Goal: Task Accomplishment & Management: Manage account settings

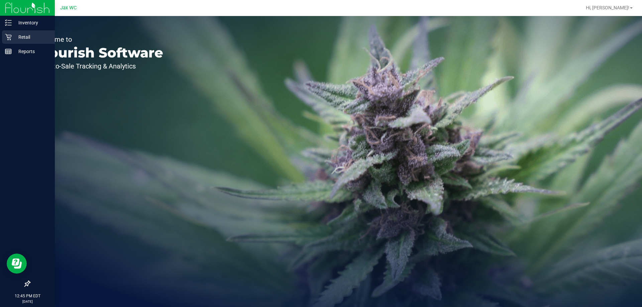
click at [23, 42] on div "Retail" at bounding box center [28, 36] width 53 height 13
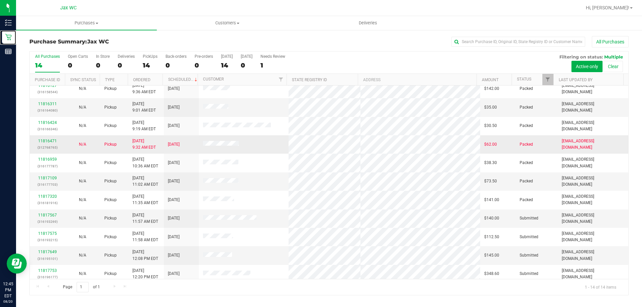
scroll to position [66, 0]
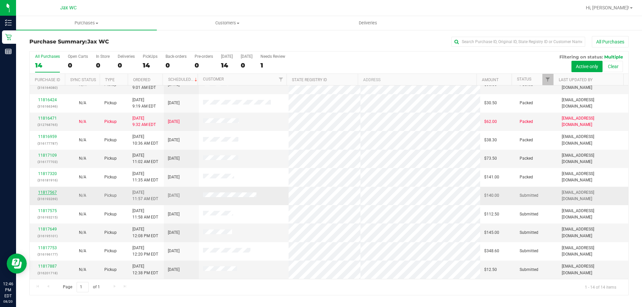
click at [43, 192] on link "11817567" at bounding box center [47, 192] width 19 height 5
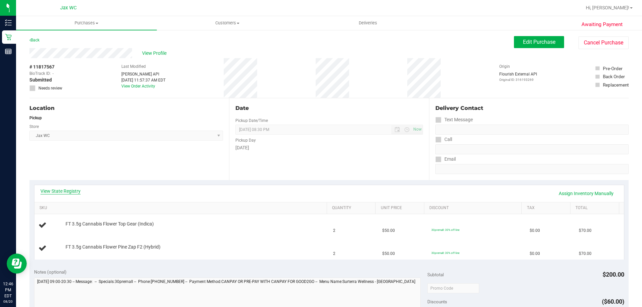
click at [68, 190] on link "View State Registry" at bounding box center [60, 191] width 40 height 7
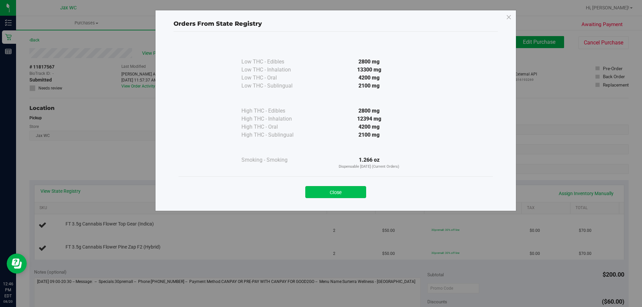
click at [350, 195] on button "Close" at bounding box center [335, 192] width 61 height 12
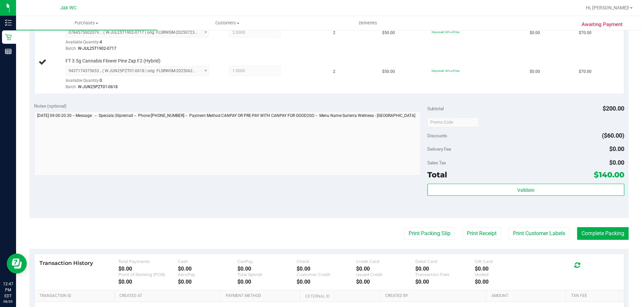
scroll to position [278, 0]
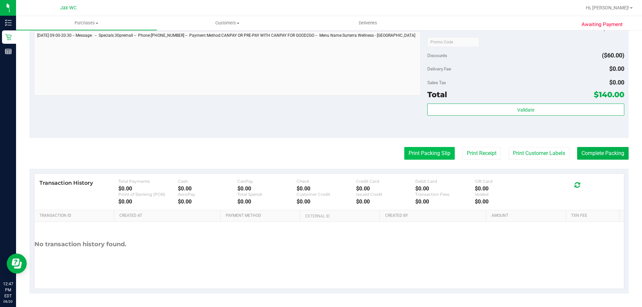
click at [426, 157] on button "Print Packing Slip" at bounding box center [429, 153] width 50 height 13
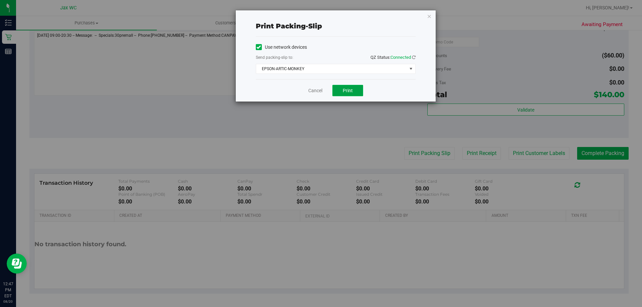
click at [351, 94] on button "Print" at bounding box center [347, 90] width 31 height 11
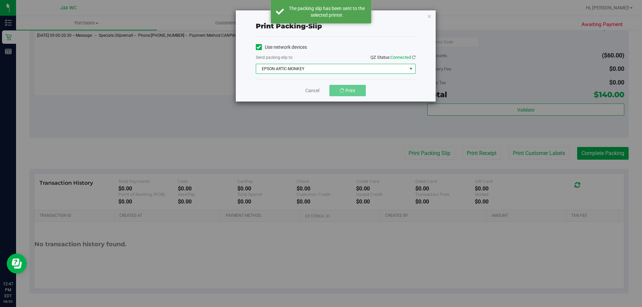
click at [341, 66] on span "EPSON-ARTIC-MONKEY" at bounding box center [331, 68] width 151 height 9
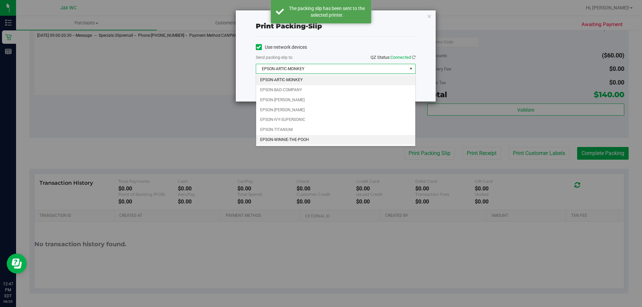
click at [333, 140] on li "EPSON-WINNIE-THE-POOH" at bounding box center [335, 140] width 159 height 10
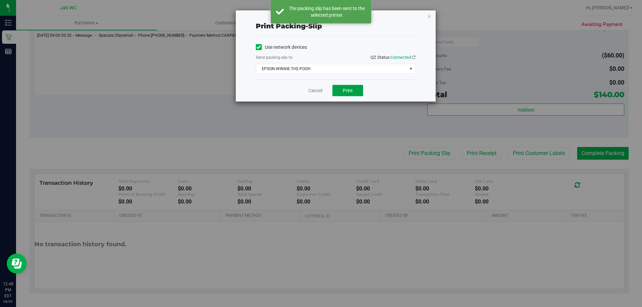
click at [355, 88] on button "Print" at bounding box center [347, 90] width 31 height 11
click at [349, 86] on button "Print" at bounding box center [347, 90] width 31 height 11
click at [314, 91] on link "Cancel" at bounding box center [315, 90] width 14 height 7
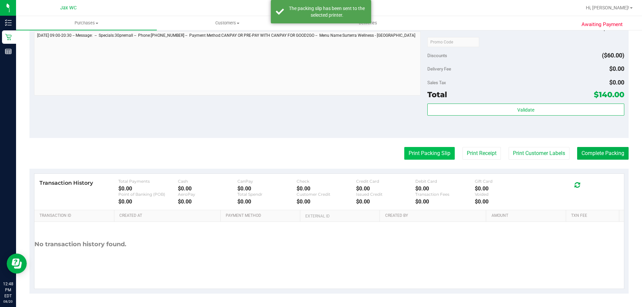
click at [415, 148] on button "Print Packing Slip" at bounding box center [429, 153] width 50 height 13
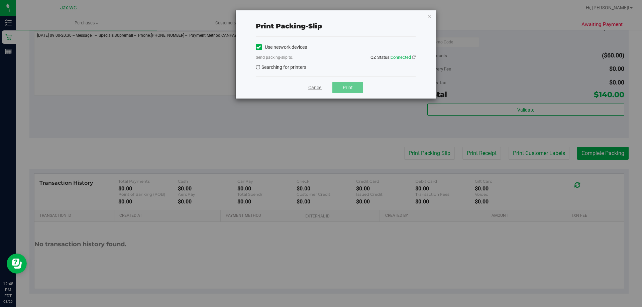
click at [319, 87] on link "Cancel" at bounding box center [315, 87] width 14 height 7
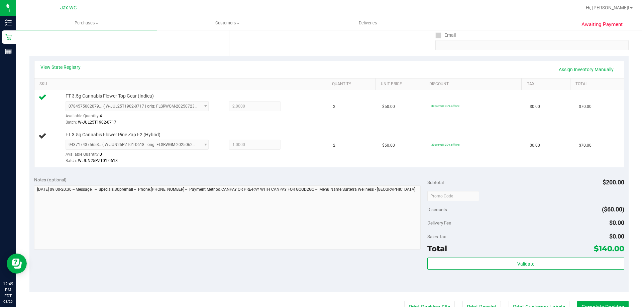
scroll to position [0, 0]
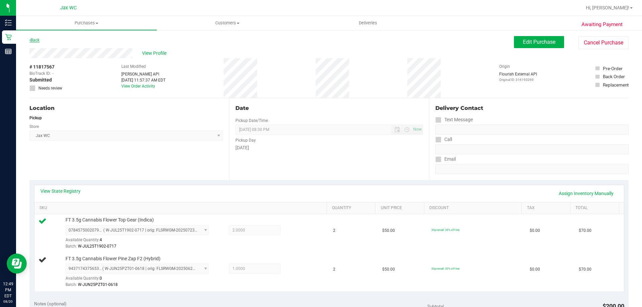
click at [35, 39] on link "Back" at bounding box center [34, 40] width 10 height 5
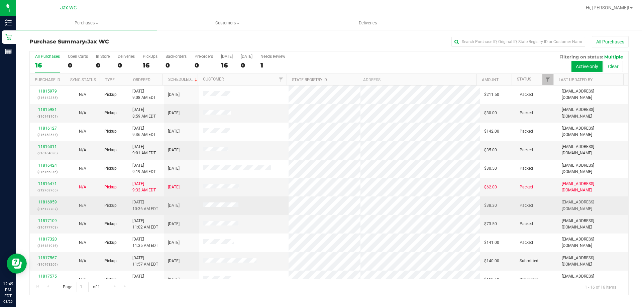
scroll to position [103, 0]
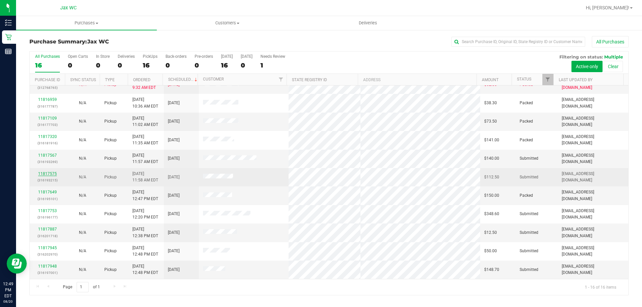
click at [48, 173] on link "11817575" at bounding box center [47, 174] width 19 height 5
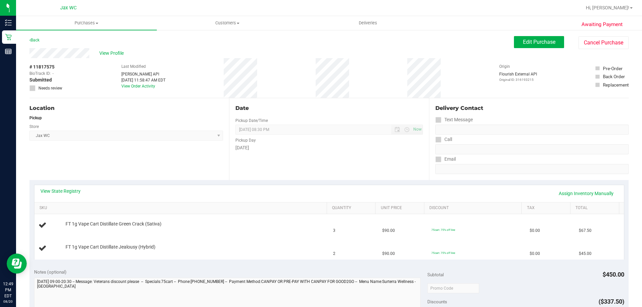
scroll to position [67, 0]
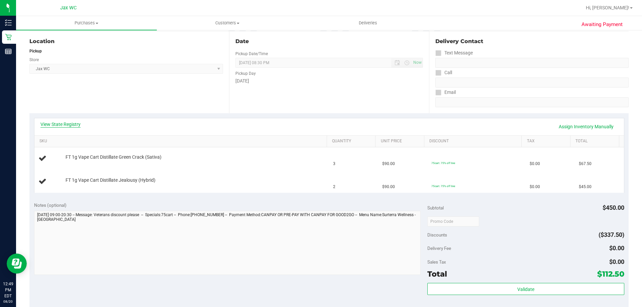
click at [73, 123] on link "View State Registry" at bounding box center [60, 124] width 40 height 7
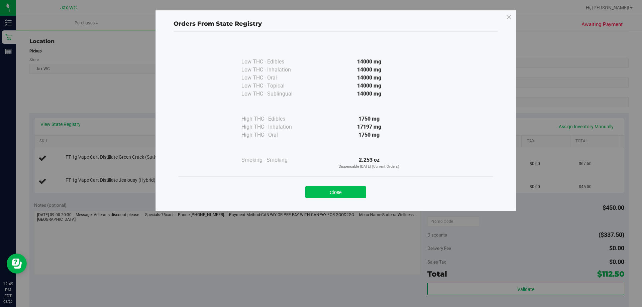
click at [347, 192] on button "Close" at bounding box center [335, 192] width 61 height 12
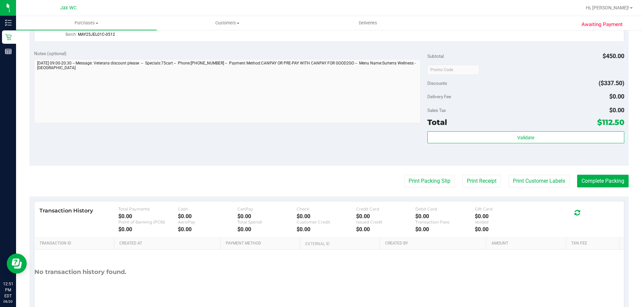
scroll to position [278, 0]
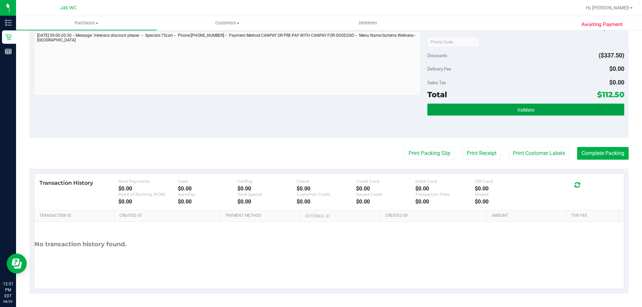
click at [515, 106] on button "Validate" at bounding box center [525, 110] width 197 height 12
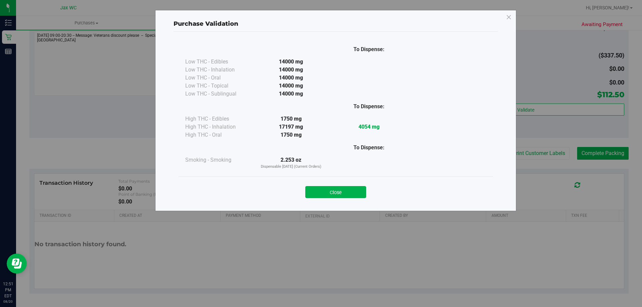
click at [340, 186] on div "Close" at bounding box center [336, 190] width 304 height 17
click at [333, 192] on button "Close" at bounding box center [335, 192] width 61 height 12
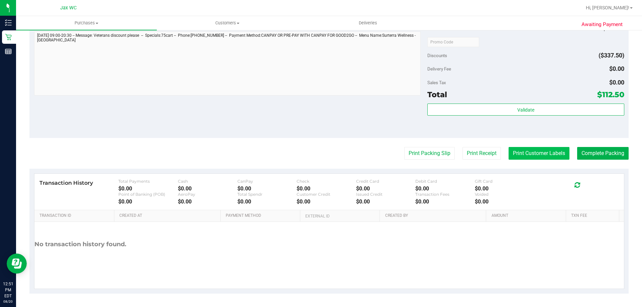
click at [521, 151] on button "Print Customer Labels" at bounding box center [539, 153] width 61 height 13
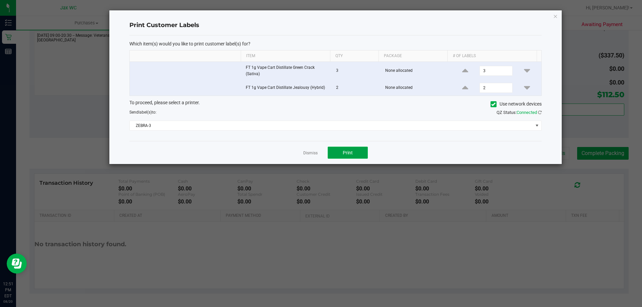
click at [350, 152] on span "Print" at bounding box center [348, 152] width 10 height 5
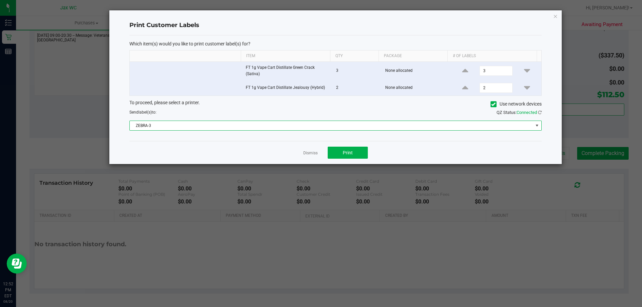
click at [268, 124] on span "ZEBRA-3" at bounding box center [331, 125] width 403 height 9
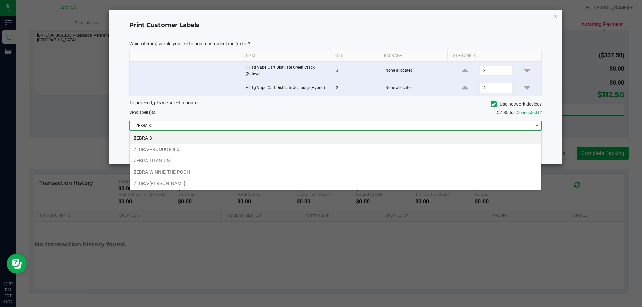
scroll to position [10, 412]
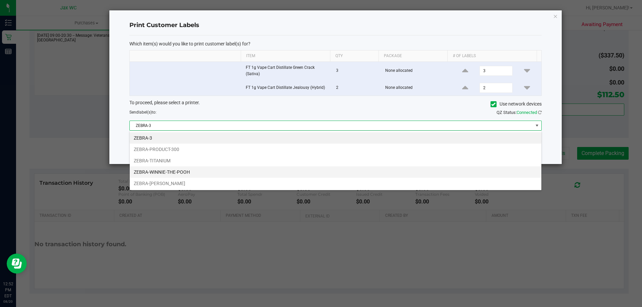
click at [202, 170] on li "ZEBRA-WINNIE-THE-POOH" at bounding box center [336, 172] width 412 height 11
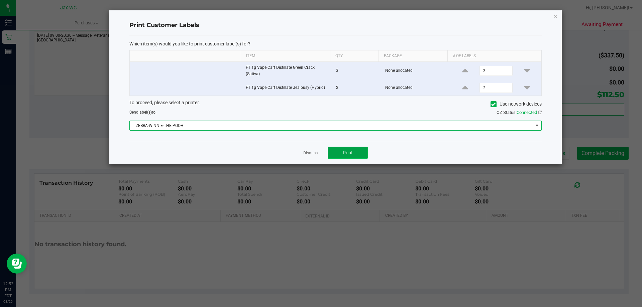
click at [349, 152] on span "Print" at bounding box center [348, 152] width 10 height 5
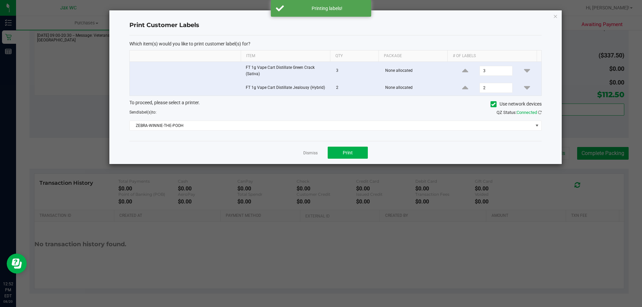
click at [524, 114] on span "Connected" at bounding box center [527, 112] width 20 height 5
click at [540, 113] on icon at bounding box center [540, 112] width 4 height 4
click at [311, 152] on link "Dismiss" at bounding box center [310, 153] width 14 height 6
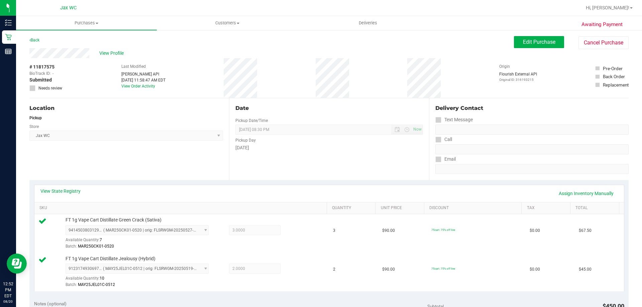
scroll to position [278, 0]
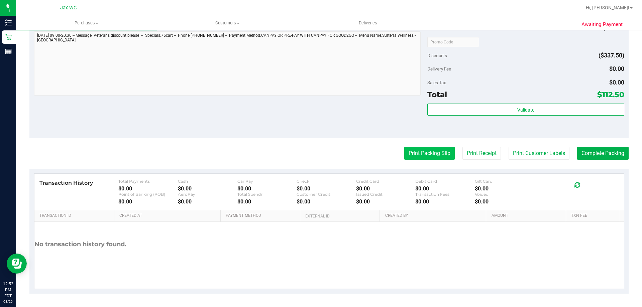
click at [419, 154] on button "Print Packing Slip" at bounding box center [429, 153] width 50 height 13
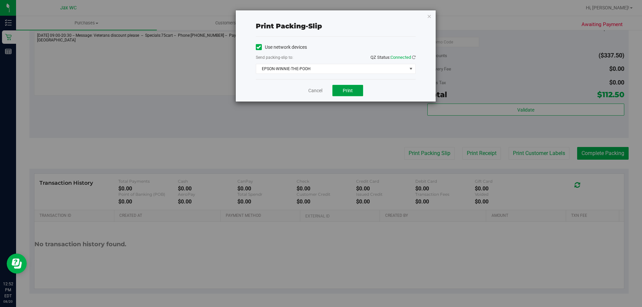
click at [345, 93] on span "Print" at bounding box center [348, 90] width 10 height 5
click at [312, 93] on link "Cancel" at bounding box center [315, 90] width 14 height 7
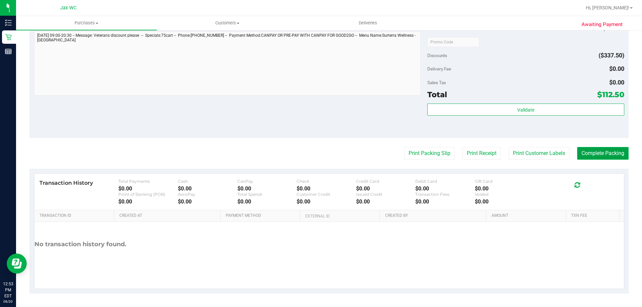
click at [607, 151] on button "Complete Packing" at bounding box center [603, 153] width 52 height 13
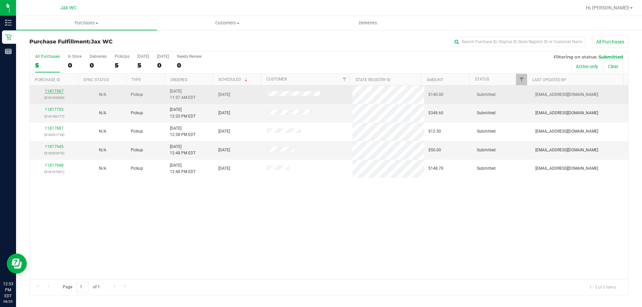
click at [60, 92] on link "11817567" at bounding box center [54, 91] width 19 height 5
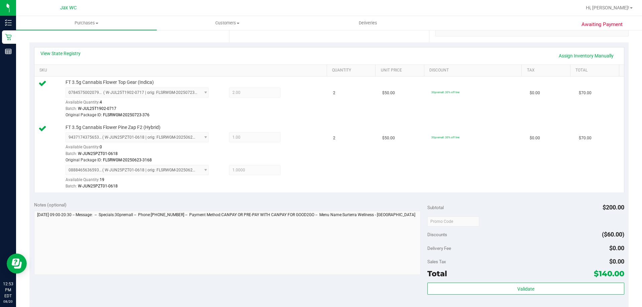
scroll to position [268, 0]
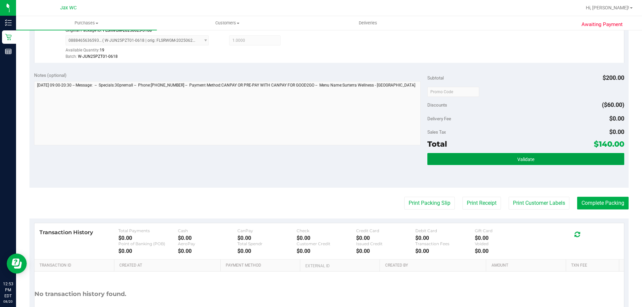
click at [519, 158] on span "Validate" at bounding box center [525, 159] width 17 height 5
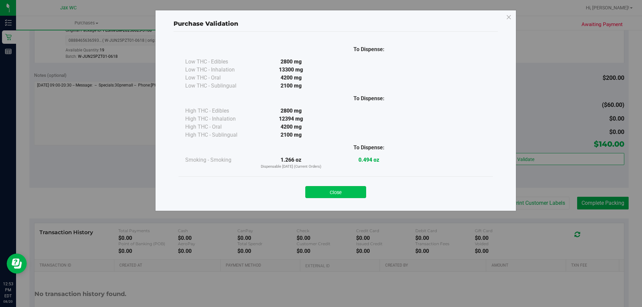
click at [359, 189] on button "Close" at bounding box center [335, 192] width 61 height 12
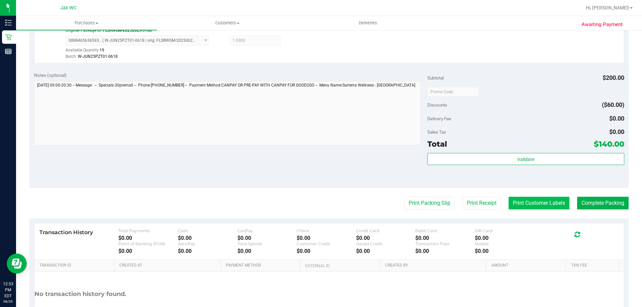
click at [527, 202] on button "Print Customer Labels" at bounding box center [539, 203] width 61 height 13
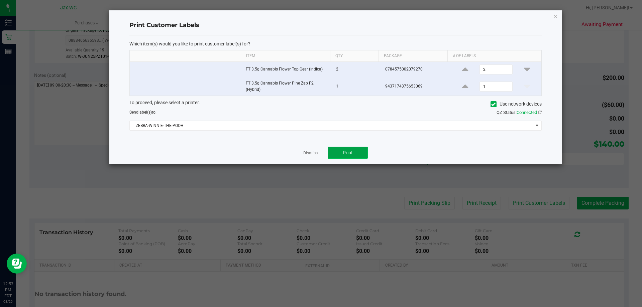
click at [345, 152] on span "Print" at bounding box center [348, 152] width 10 height 5
drag, startPoint x: 312, startPoint y: 152, endPoint x: 309, endPoint y: 154, distance: 4.2
click at [312, 153] on link "Dismiss" at bounding box center [310, 153] width 14 height 6
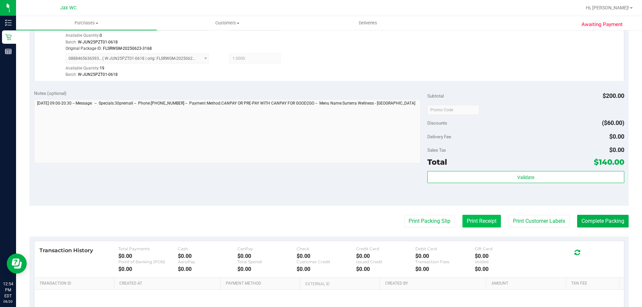
scroll to position [317, 0]
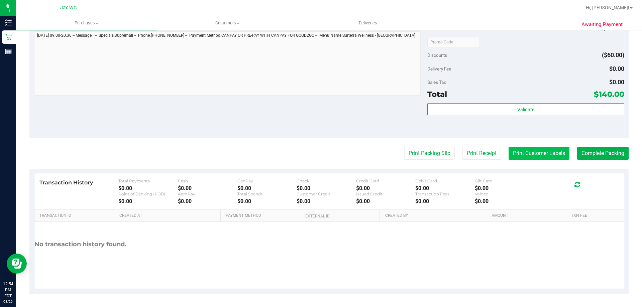
click at [532, 151] on button "Print Customer Labels" at bounding box center [539, 153] width 61 height 13
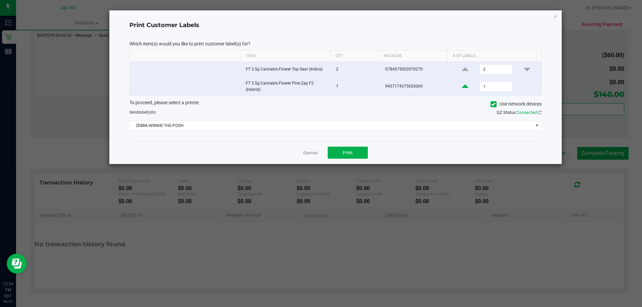
click at [462, 87] on icon at bounding box center [465, 86] width 6 height 8
type input "2"
click at [354, 150] on button "Print" at bounding box center [348, 153] width 40 height 12
click at [309, 153] on link "Dismiss" at bounding box center [310, 153] width 14 height 6
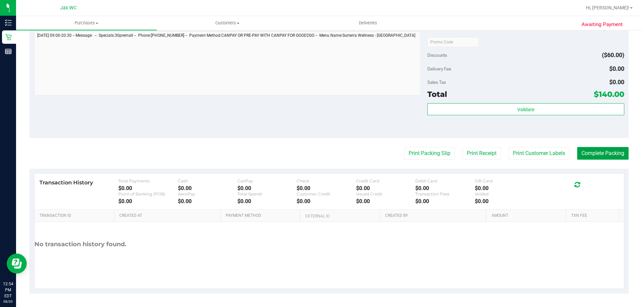
drag, startPoint x: 595, startPoint y: 150, endPoint x: 581, endPoint y: 151, distance: 14.8
click at [595, 152] on button "Complete Packing" at bounding box center [603, 153] width 52 height 13
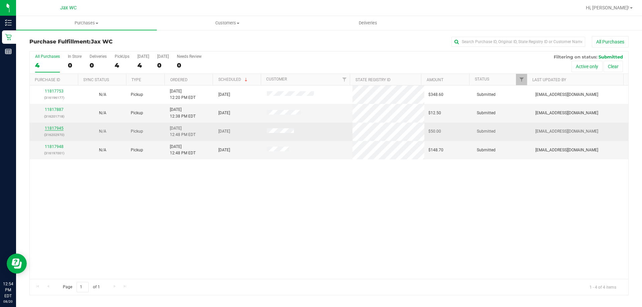
click at [52, 127] on link "11817945" at bounding box center [54, 128] width 19 height 5
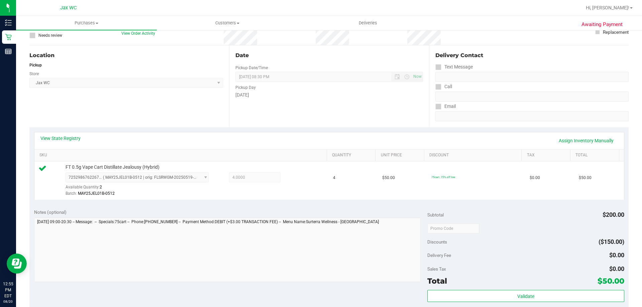
scroll to position [239, 0]
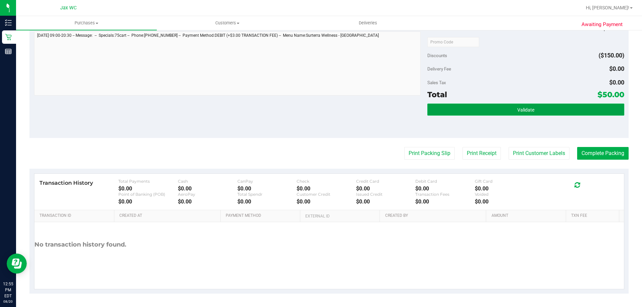
click at [517, 108] on span "Validate" at bounding box center [525, 109] width 17 height 5
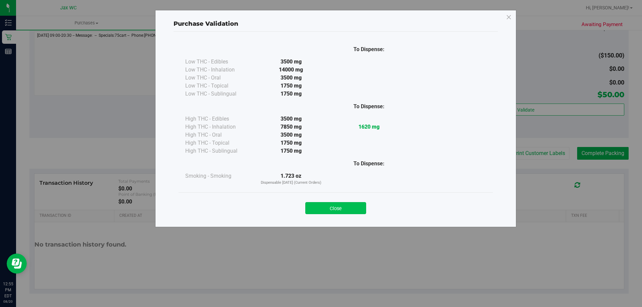
click at [351, 210] on button "Close" at bounding box center [335, 208] width 61 height 12
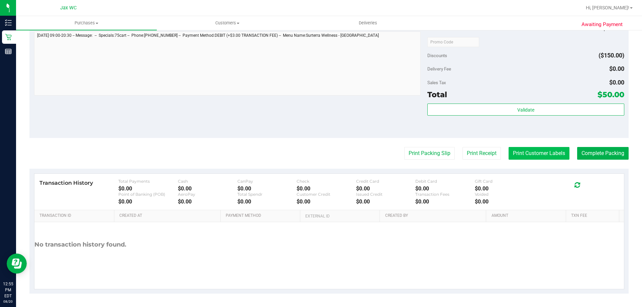
click at [534, 150] on button "Print Customer Labels" at bounding box center [539, 153] width 61 height 13
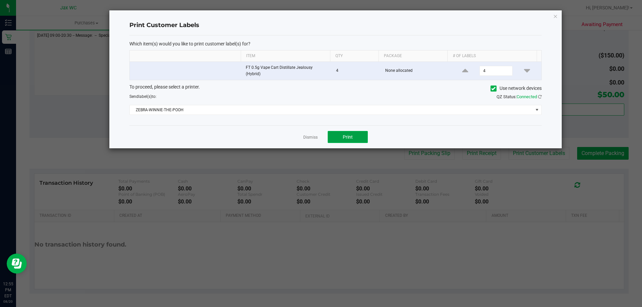
click at [355, 138] on button "Print" at bounding box center [348, 137] width 40 height 12
click at [311, 135] on link "Dismiss" at bounding box center [310, 138] width 14 height 6
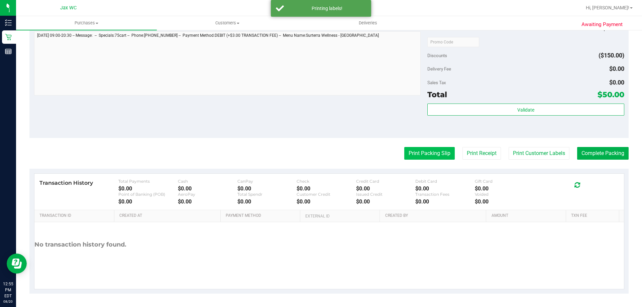
click at [432, 154] on button "Print Packing Slip" at bounding box center [429, 153] width 50 height 13
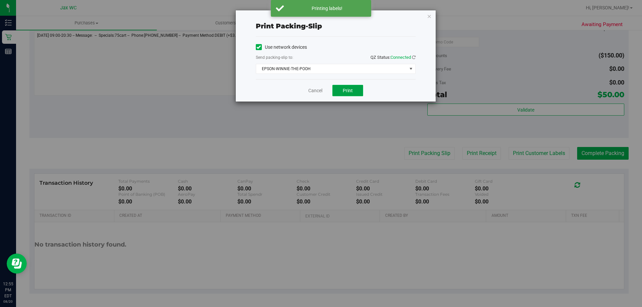
click at [347, 89] on span "Print" at bounding box center [348, 90] width 10 height 5
click at [315, 90] on link "Cancel" at bounding box center [315, 90] width 14 height 7
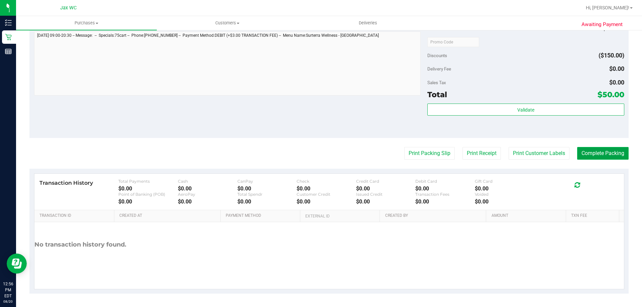
click at [601, 158] on button "Complete Packing" at bounding box center [603, 153] width 52 height 13
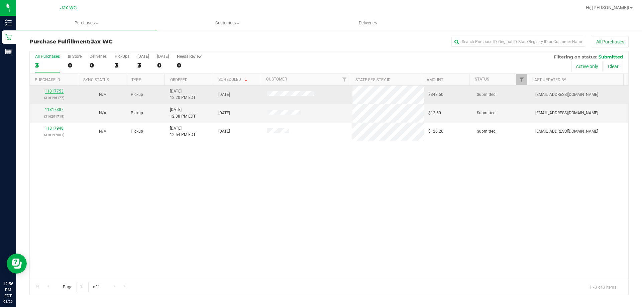
click at [54, 90] on link "11817753" at bounding box center [54, 91] width 19 height 5
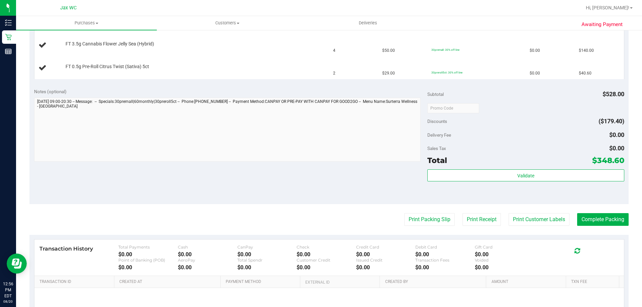
scroll to position [292, 0]
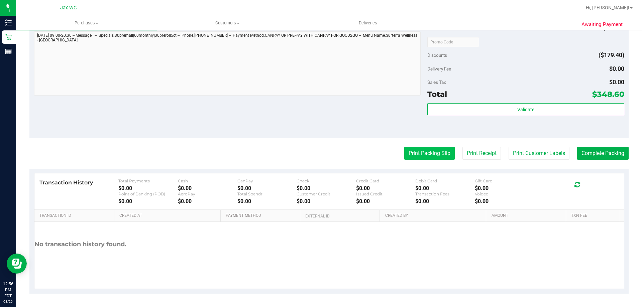
click at [415, 153] on button "Print Packing Slip" at bounding box center [429, 153] width 50 height 13
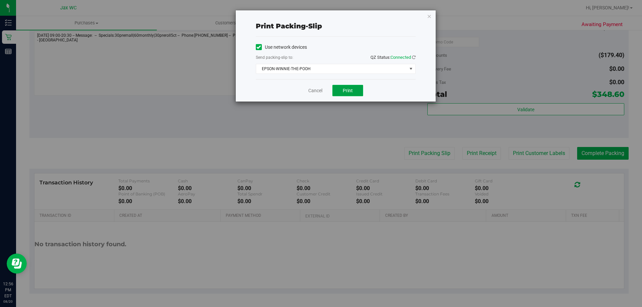
click at [337, 88] on button "Print" at bounding box center [347, 90] width 31 height 11
click at [319, 91] on link "Cancel" at bounding box center [315, 90] width 14 height 7
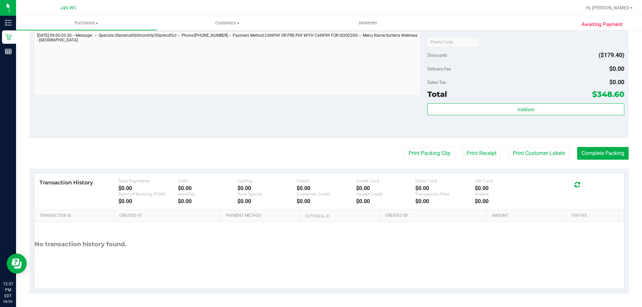
scroll to position [92, 0]
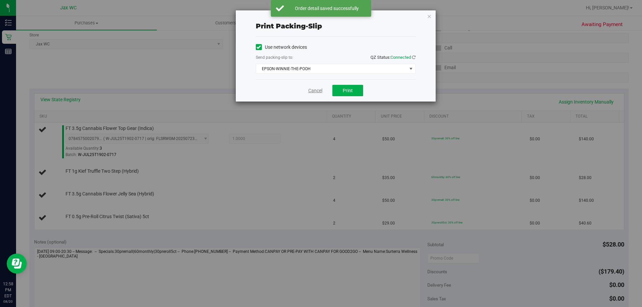
click at [315, 92] on link "Cancel" at bounding box center [315, 90] width 14 height 7
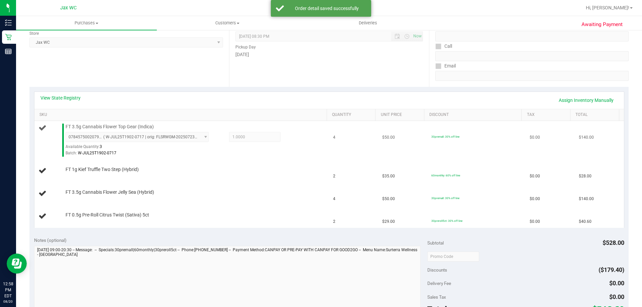
scroll to position [32, 0]
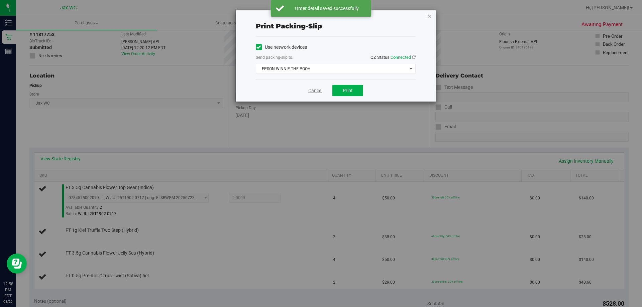
click at [316, 88] on link "Cancel" at bounding box center [315, 90] width 14 height 7
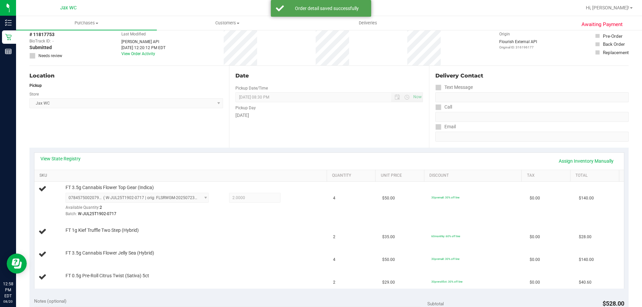
click at [273, 173] on link "SKU" at bounding box center [181, 175] width 285 height 5
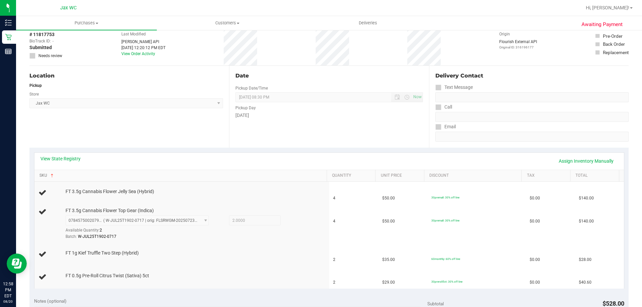
click at [39, 173] on link "SKU" at bounding box center [181, 175] width 285 height 5
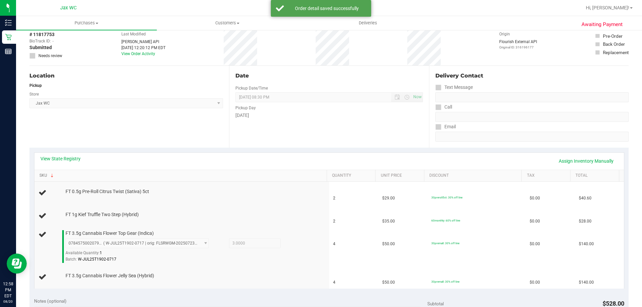
click at [39, 173] on link "SKU" at bounding box center [181, 175] width 285 height 5
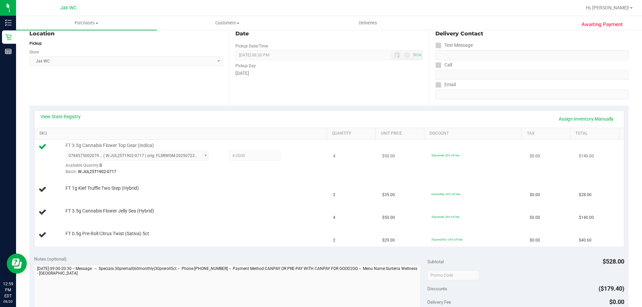
scroll to position [99, 0]
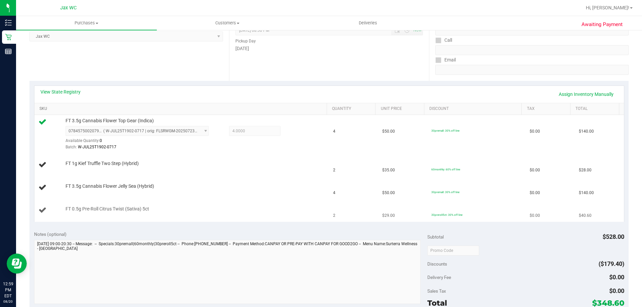
click at [39, 106] on link "SKU" at bounding box center [181, 108] width 285 height 5
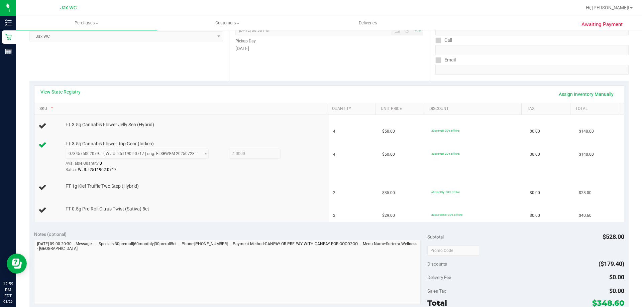
click at [39, 106] on link "SKU" at bounding box center [181, 108] width 285 height 5
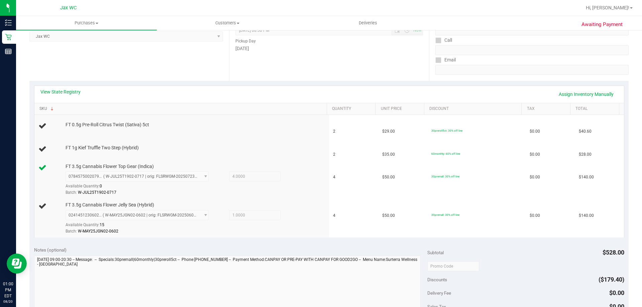
click at [39, 106] on link "SKU" at bounding box center [181, 108] width 285 height 5
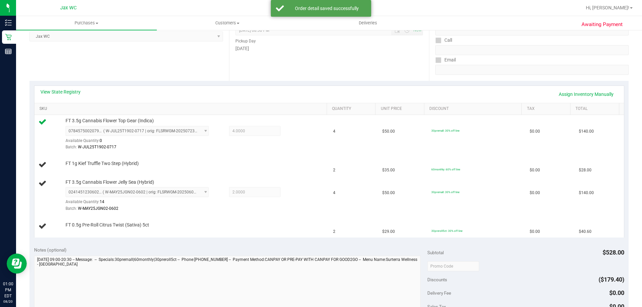
click at [39, 106] on link "SKU" at bounding box center [181, 108] width 285 height 5
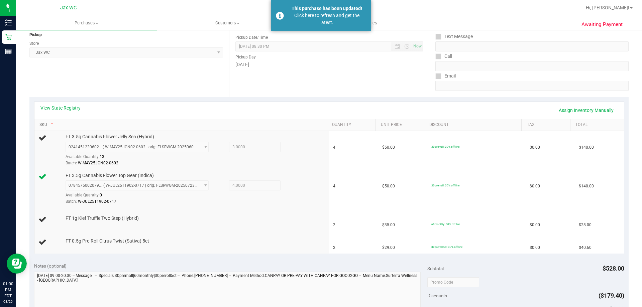
scroll to position [134, 0]
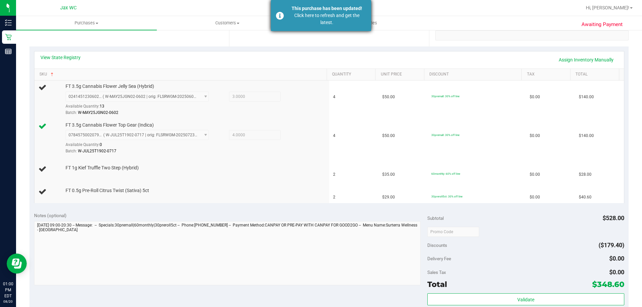
click at [317, 17] on div "Click here to refresh and get the latest." at bounding box center [327, 19] width 79 height 14
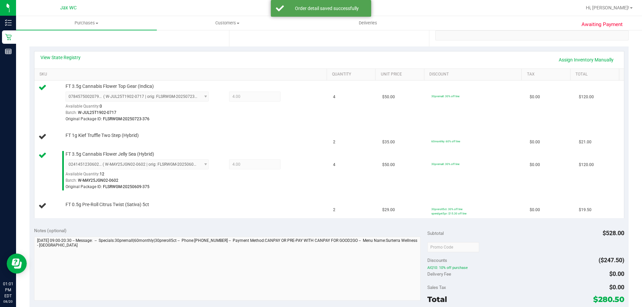
scroll to position [339, 0]
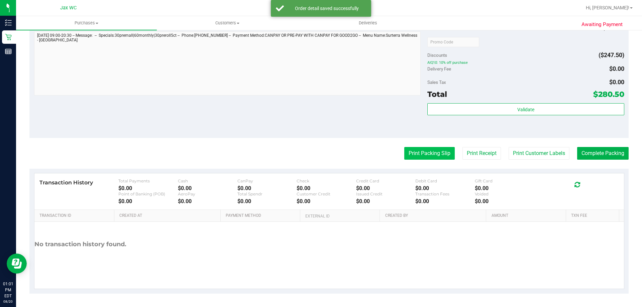
click at [417, 152] on button "Print Packing Slip" at bounding box center [429, 153] width 50 height 13
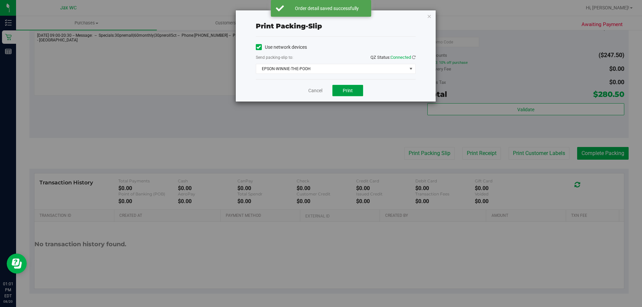
click at [341, 87] on button "Print" at bounding box center [347, 90] width 31 height 11
click at [310, 85] on div "Cancel Print" at bounding box center [336, 90] width 160 height 22
click at [309, 91] on link "Cancel" at bounding box center [315, 90] width 14 height 7
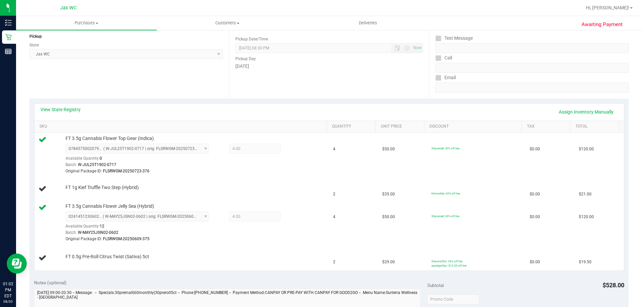
scroll to position [134, 0]
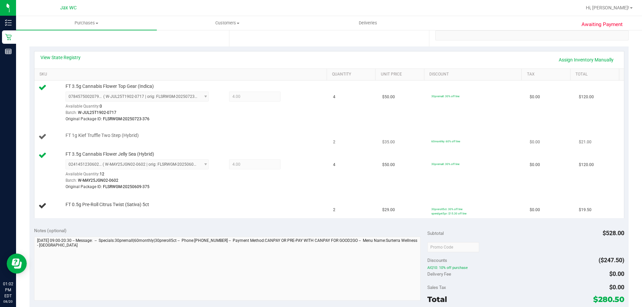
click at [218, 144] on td "FT 1g Kief Truffle Two Step (Hybrid)" at bounding box center [181, 137] width 295 height 23
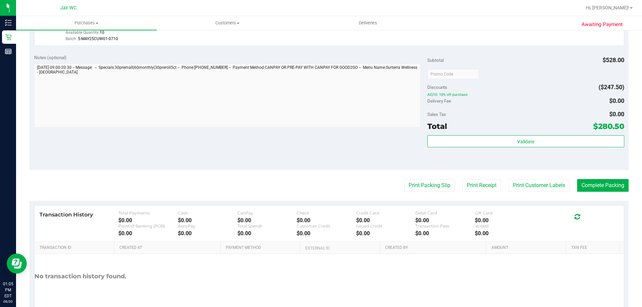
scroll to position [375, 0]
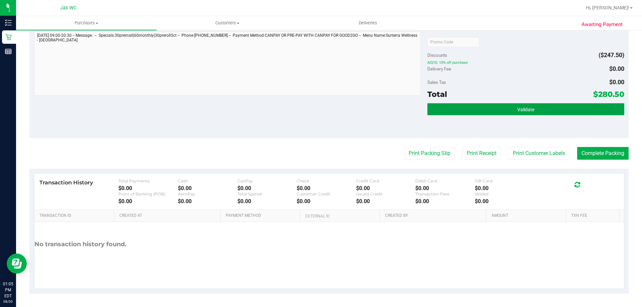
click at [474, 112] on button "Validate" at bounding box center [525, 109] width 197 height 12
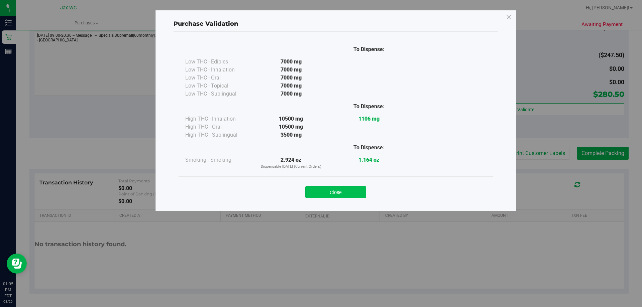
click at [336, 193] on button "Close" at bounding box center [335, 192] width 61 height 12
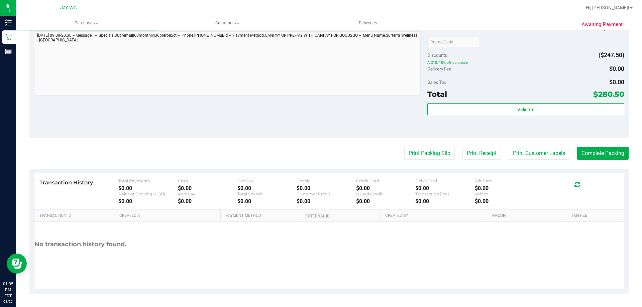
scroll to position [308, 0]
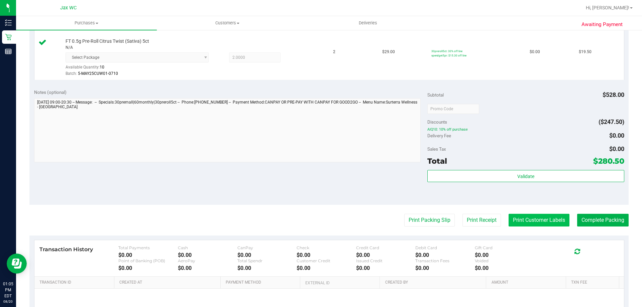
click at [530, 223] on button "Print Customer Labels" at bounding box center [539, 220] width 61 height 13
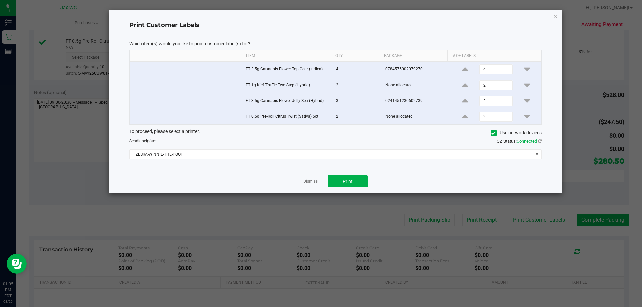
click at [353, 190] on div "Dismiss Print" at bounding box center [335, 181] width 412 height 23
click at [353, 185] on button "Print" at bounding box center [348, 182] width 40 height 12
click at [314, 180] on link "Dismiss" at bounding box center [310, 182] width 14 height 6
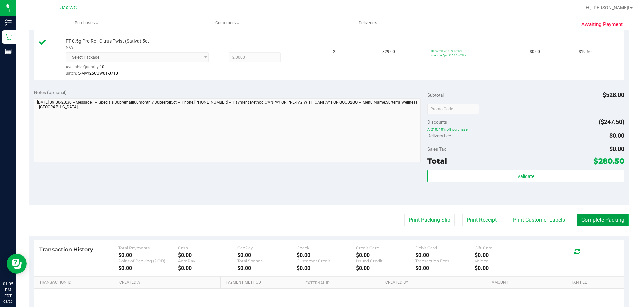
click at [588, 220] on button "Complete Packing" at bounding box center [603, 220] width 52 height 13
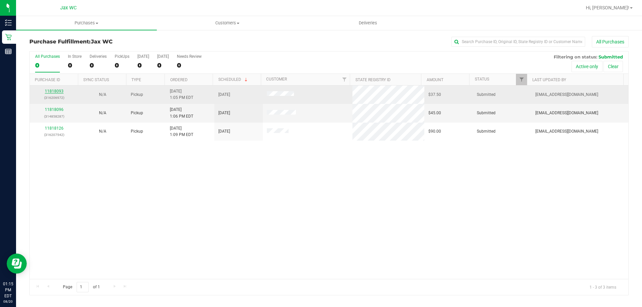
click at [60, 91] on link "11818093" at bounding box center [54, 91] width 19 height 5
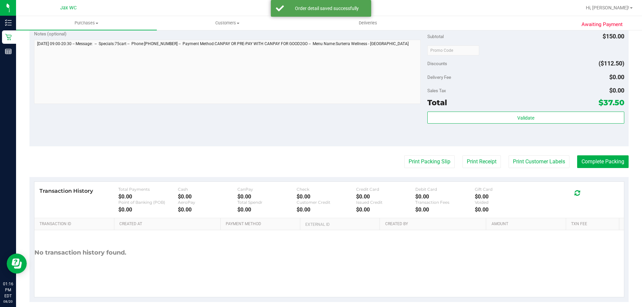
scroll to position [317, 0]
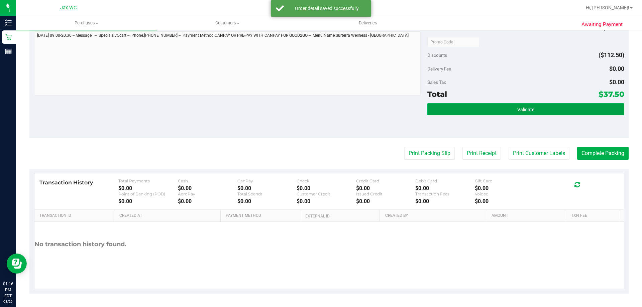
click at [493, 114] on button "Validate" at bounding box center [525, 109] width 197 height 12
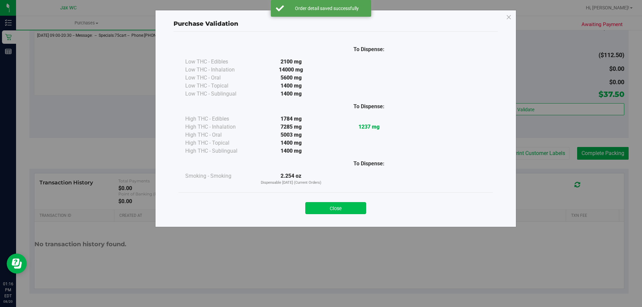
click at [344, 207] on button "Close" at bounding box center [335, 208] width 61 height 12
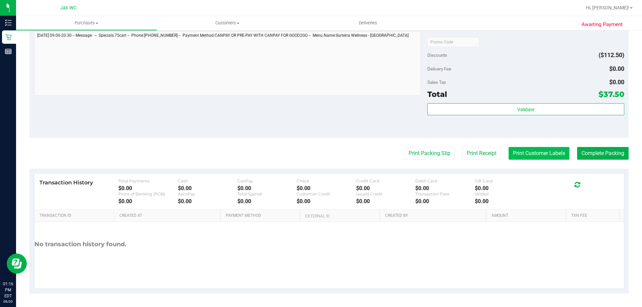
click at [538, 152] on button "Print Customer Labels" at bounding box center [539, 153] width 61 height 13
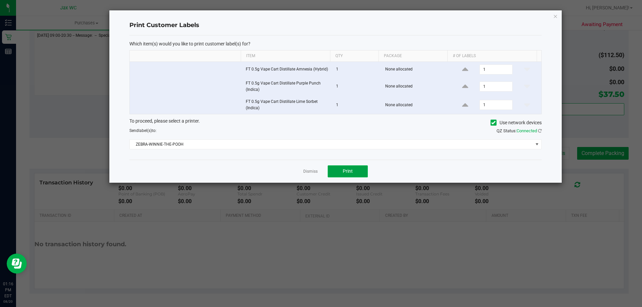
click at [354, 175] on button "Print" at bounding box center [348, 172] width 40 height 12
click at [313, 170] on link "Dismiss" at bounding box center [310, 172] width 14 height 6
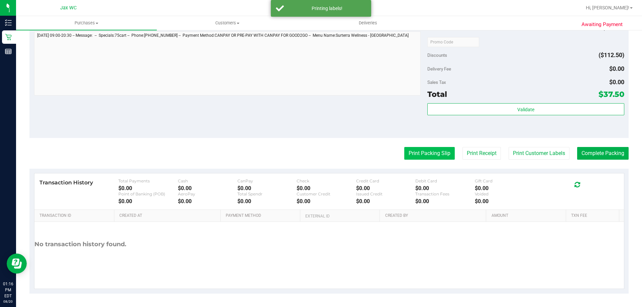
click at [434, 152] on button "Print Packing Slip" at bounding box center [429, 153] width 50 height 13
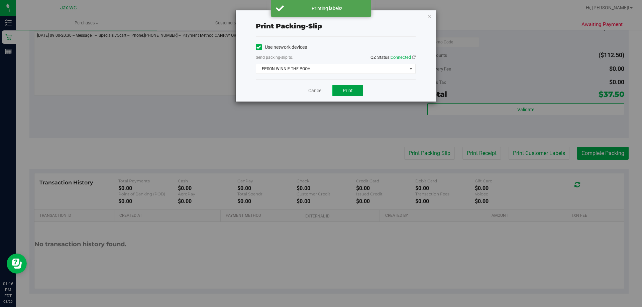
click at [351, 92] on span "Print" at bounding box center [348, 90] width 10 height 5
click at [320, 91] on link "Cancel" at bounding box center [315, 90] width 14 height 7
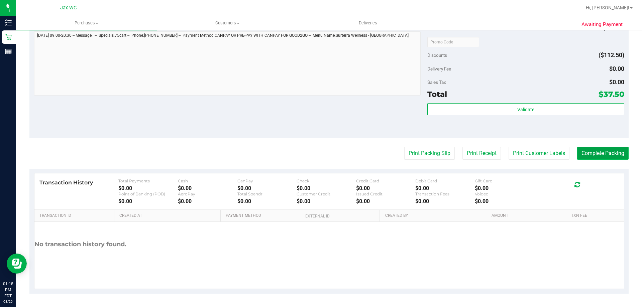
click at [605, 147] on button "Complete Packing" at bounding box center [603, 153] width 52 height 13
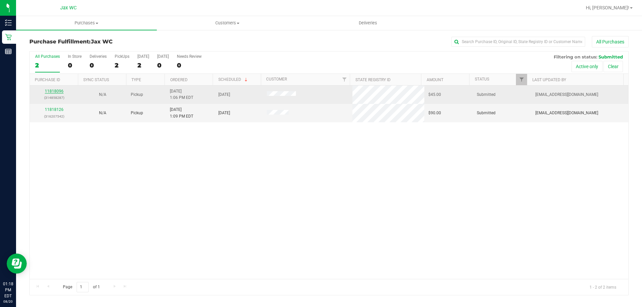
click at [58, 93] on link "11818096" at bounding box center [54, 91] width 19 height 5
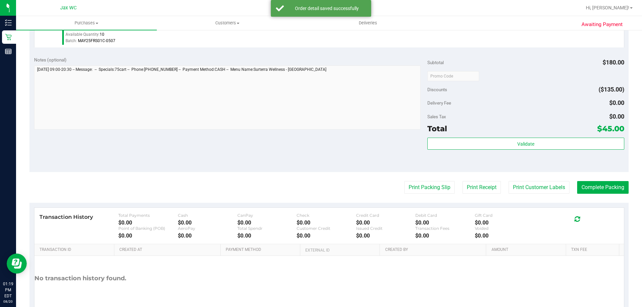
scroll to position [278, 0]
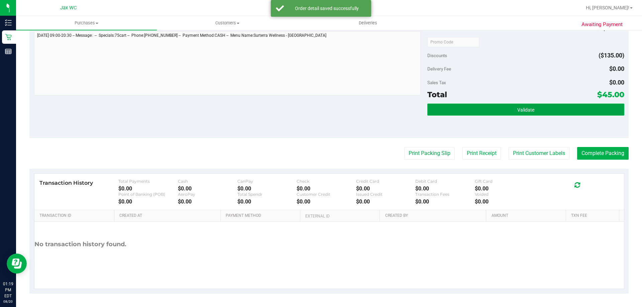
click at [519, 110] on span "Validate" at bounding box center [525, 109] width 17 height 5
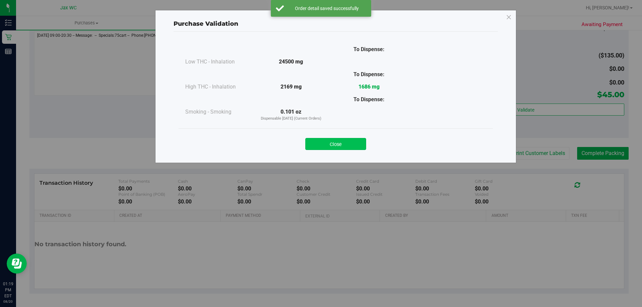
click at [352, 143] on button "Close" at bounding box center [335, 144] width 61 height 12
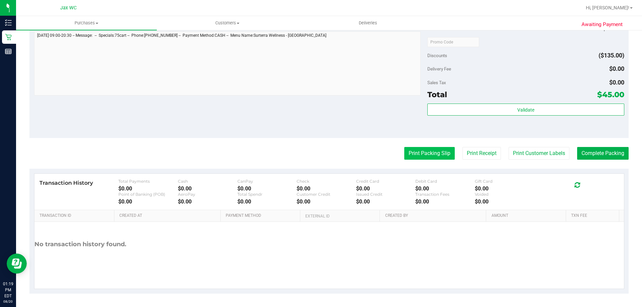
click at [428, 153] on button "Print Packing Slip" at bounding box center [429, 153] width 50 height 13
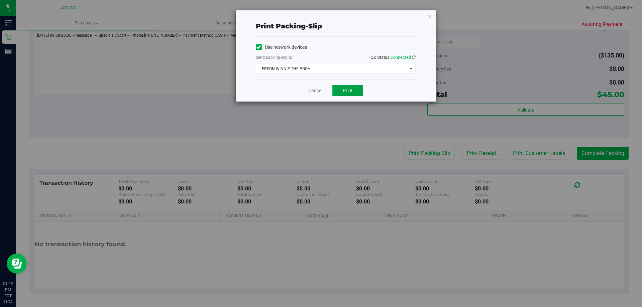
click at [344, 88] on span "Print" at bounding box center [348, 90] width 10 height 5
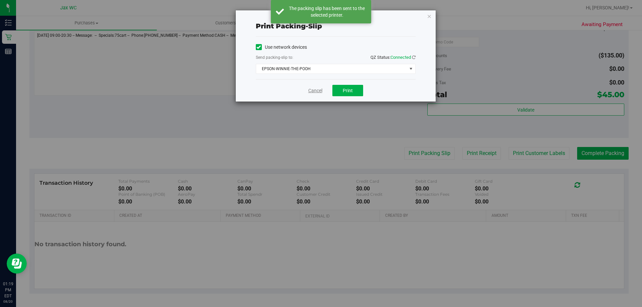
click at [312, 93] on link "Cancel" at bounding box center [315, 90] width 14 height 7
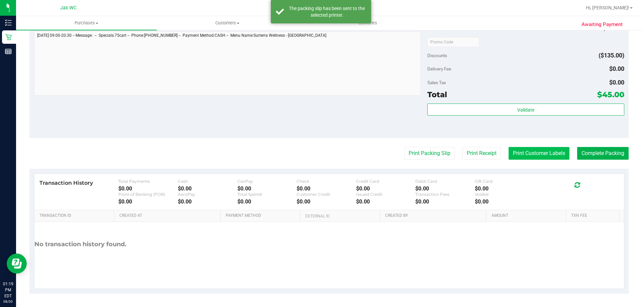
click at [544, 152] on button "Print Customer Labels" at bounding box center [539, 153] width 61 height 13
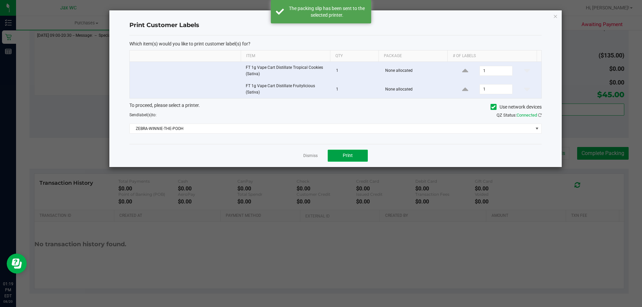
click at [358, 156] on button "Print" at bounding box center [348, 156] width 40 height 12
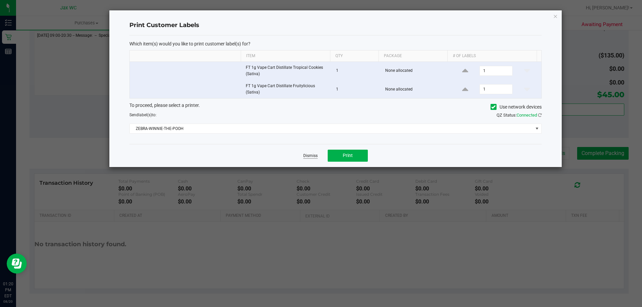
click at [313, 158] on link "Dismiss" at bounding box center [310, 156] width 14 height 6
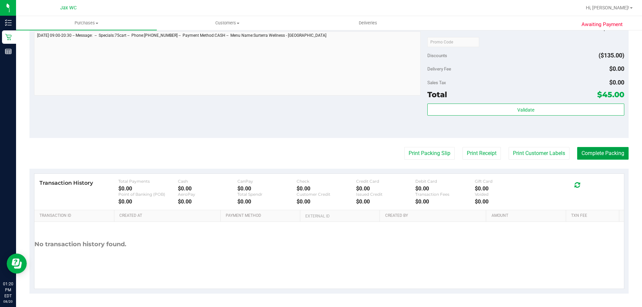
click at [603, 151] on button "Complete Packing" at bounding box center [603, 153] width 52 height 13
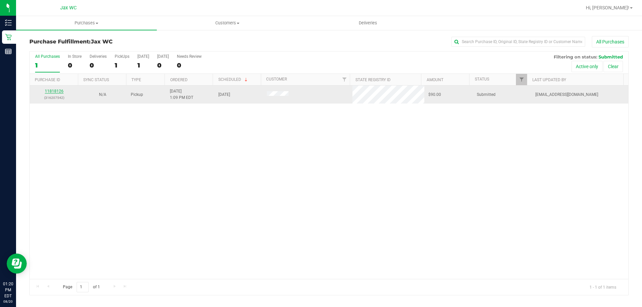
click at [59, 91] on link "11818126" at bounding box center [54, 91] width 19 height 5
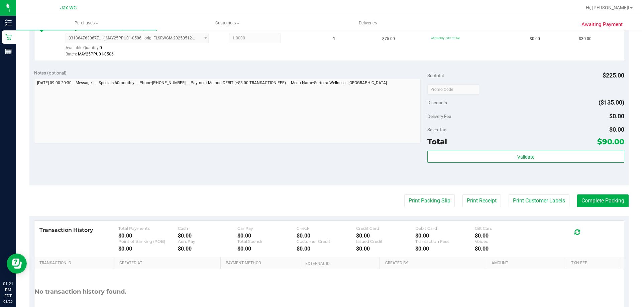
scroll to position [317, 0]
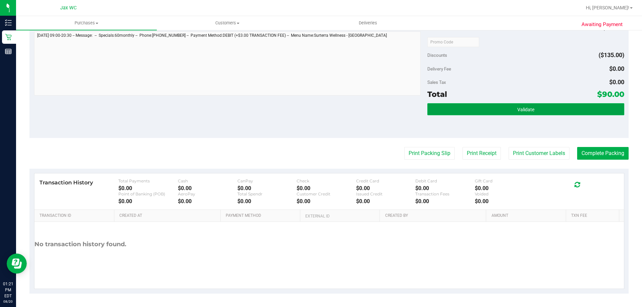
click at [490, 104] on button "Validate" at bounding box center [525, 109] width 197 height 12
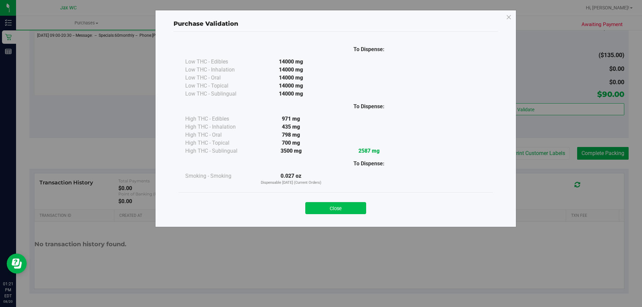
click at [336, 209] on button "Close" at bounding box center [335, 208] width 61 height 12
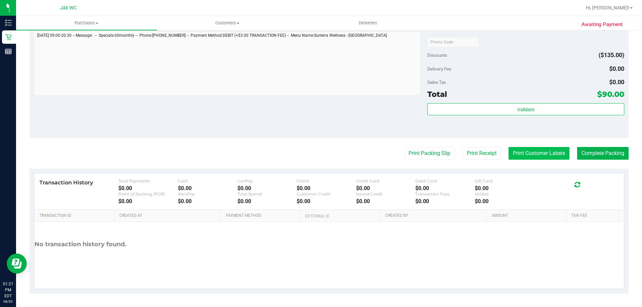
click at [528, 154] on button "Print Customer Labels" at bounding box center [539, 153] width 61 height 13
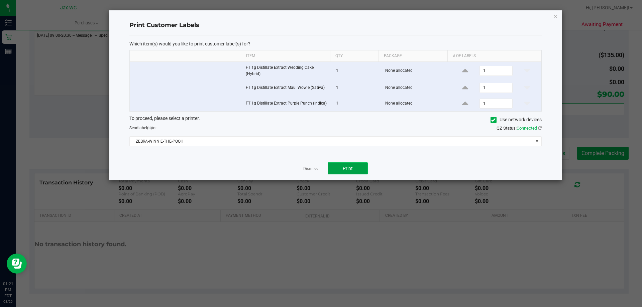
click at [346, 173] on button "Print" at bounding box center [348, 169] width 40 height 12
click at [314, 167] on link "Dismiss" at bounding box center [310, 169] width 14 height 6
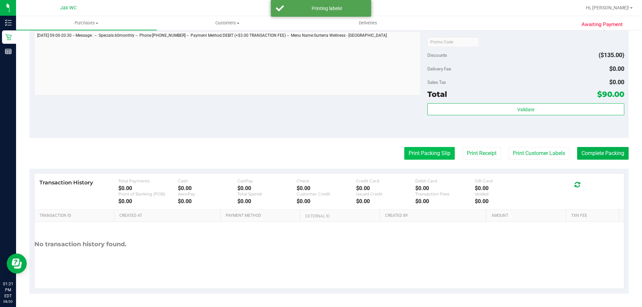
click at [423, 151] on button "Print Packing Slip" at bounding box center [429, 153] width 50 height 13
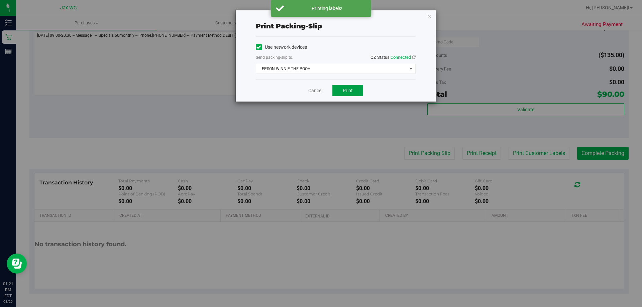
click at [345, 89] on span "Print" at bounding box center [348, 90] width 10 height 5
click at [316, 87] on div "Cancel Print" at bounding box center [336, 90] width 160 height 22
click at [315, 90] on link "Cancel" at bounding box center [315, 90] width 14 height 7
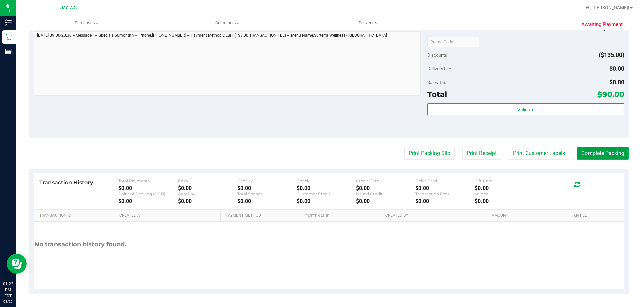
click at [600, 157] on button "Complete Packing" at bounding box center [603, 153] width 52 height 13
